Goal: Transaction & Acquisition: Purchase product/service

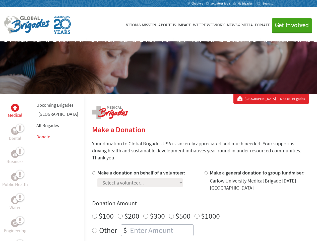
click at [277, 4] on div "Search for:" at bounding box center [267, 4] width 20 height 4
click at [290, 25] on span "Get Involved" at bounding box center [292, 25] width 34 height 6
click at [33, 167] on div "Upcoming Brigades Belize All Brigades Donate" at bounding box center [57, 214] width 54 height 241
click at [192, 202] on div "Donation Amount $100 $200 $300 $500 $1000 Other $" at bounding box center [200, 217] width 217 height 37
click at [92, 171] on input "Make a donation on behalf of a volunteer:" at bounding box center [93, 172] width 3 height 3
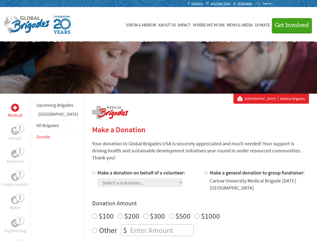
radio input "true"
click at [205, 171] on input "Make a general donation to group fundraiser:" at bounding box center [206, 172] width 3 height 3
radio input "true"
